Goal: Transaction & Acquisition: Subscribe to service/newsletter

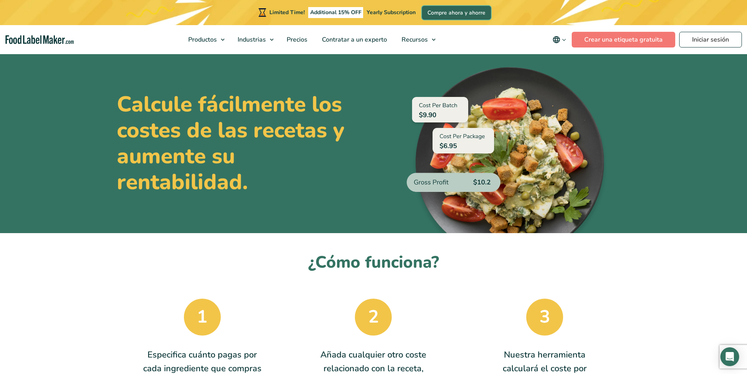
click at [425, 10] on link "Compre ahora y ahorre" at bounding box center [456, 13] width 69 height 14
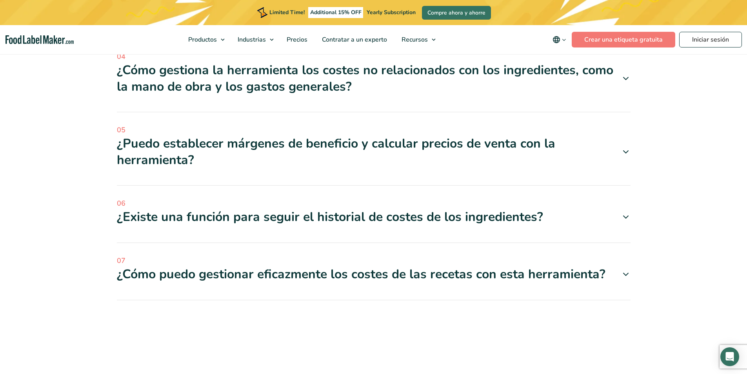
scroll to position [2032, 0]
click at [298, 42] on span "Precios" at bounding box center [296, 39] width 24 height 9
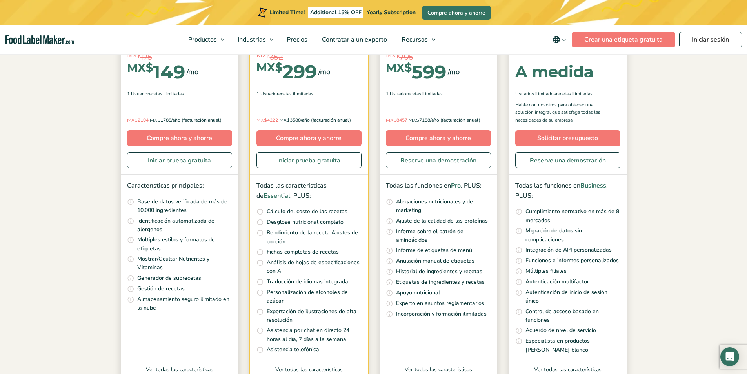
scroll to position [78, 0]
